Goal: Information Seeking & Learning: Understand process/instructions

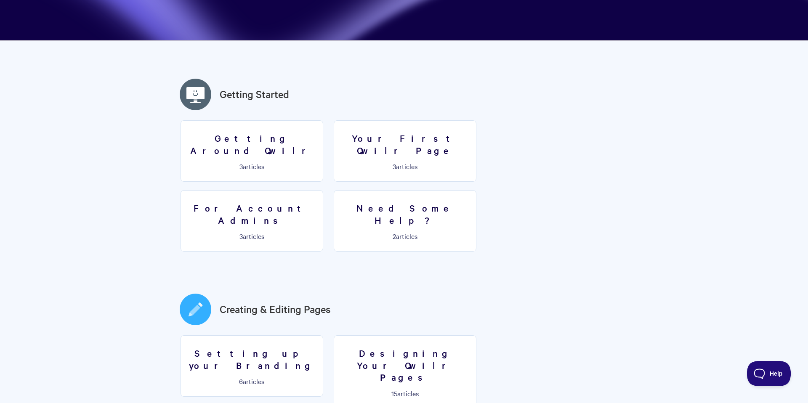
scroll to position [170, 0]
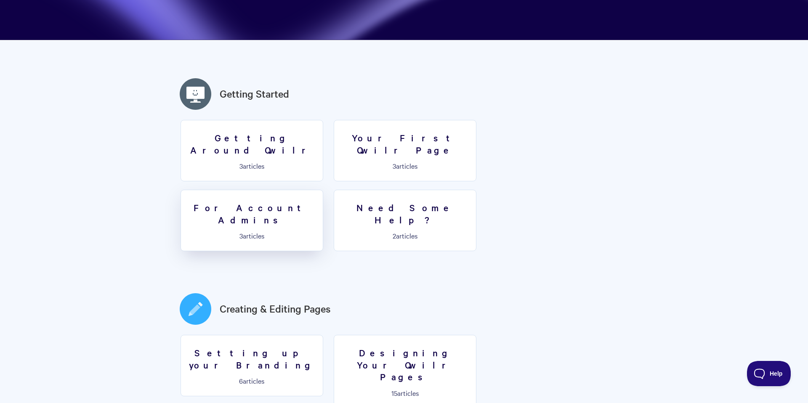
click at [323, 190] on link "For Account Admins 3 articles" at bounding box center [251, 220] width 143 height 61
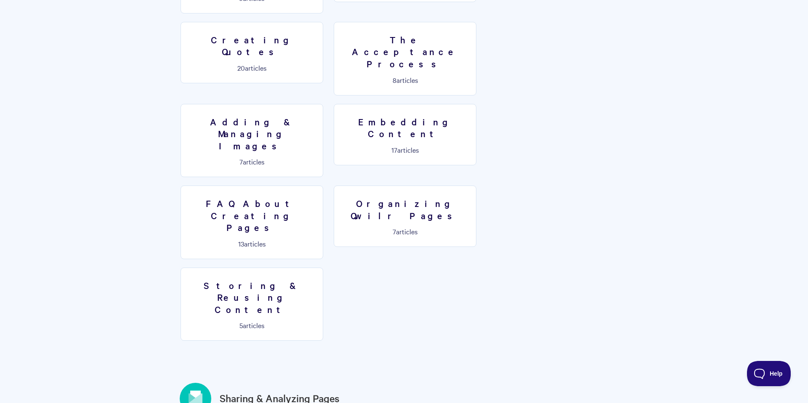
scroll to position [650, 0]
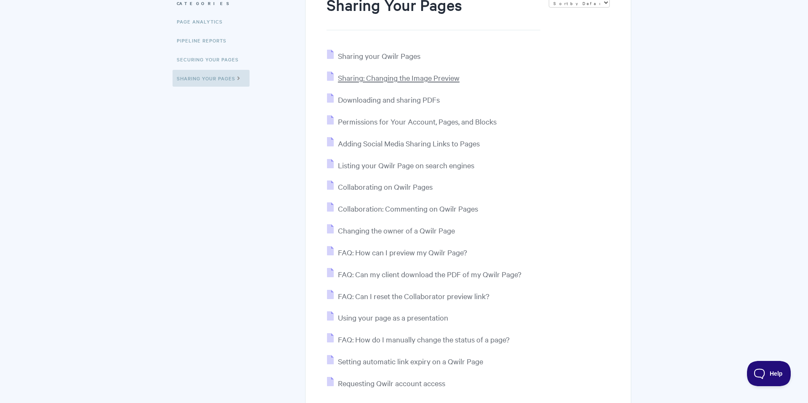
scroll to position [119, 0]
click at [402, 94] on span "Downloading and sharing PDFs" at bounding box center [389, 98] width 102 height 10
click at [372, 51] on span "Sharing your Qwilr Pages" at bounding box center [379, 54] width 82 height 10
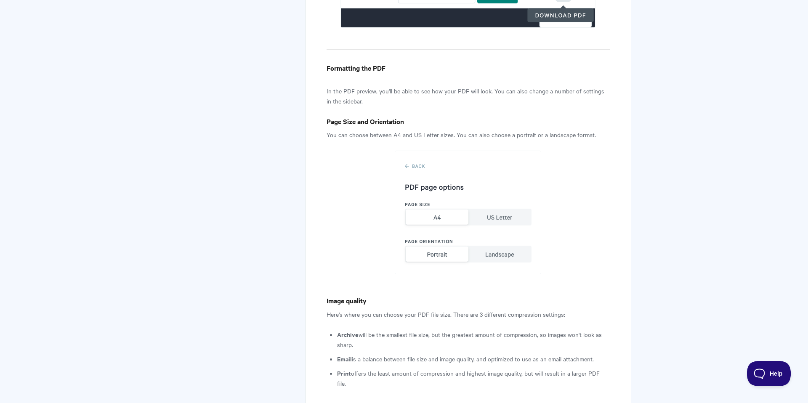
scroll to position [886, 0]
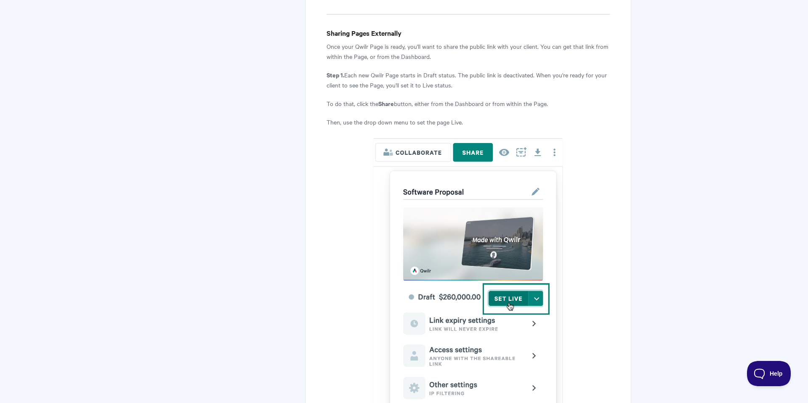
scroll to position [1433, 0]
